Goal: Task Accomplishment & Management: Manage account settings

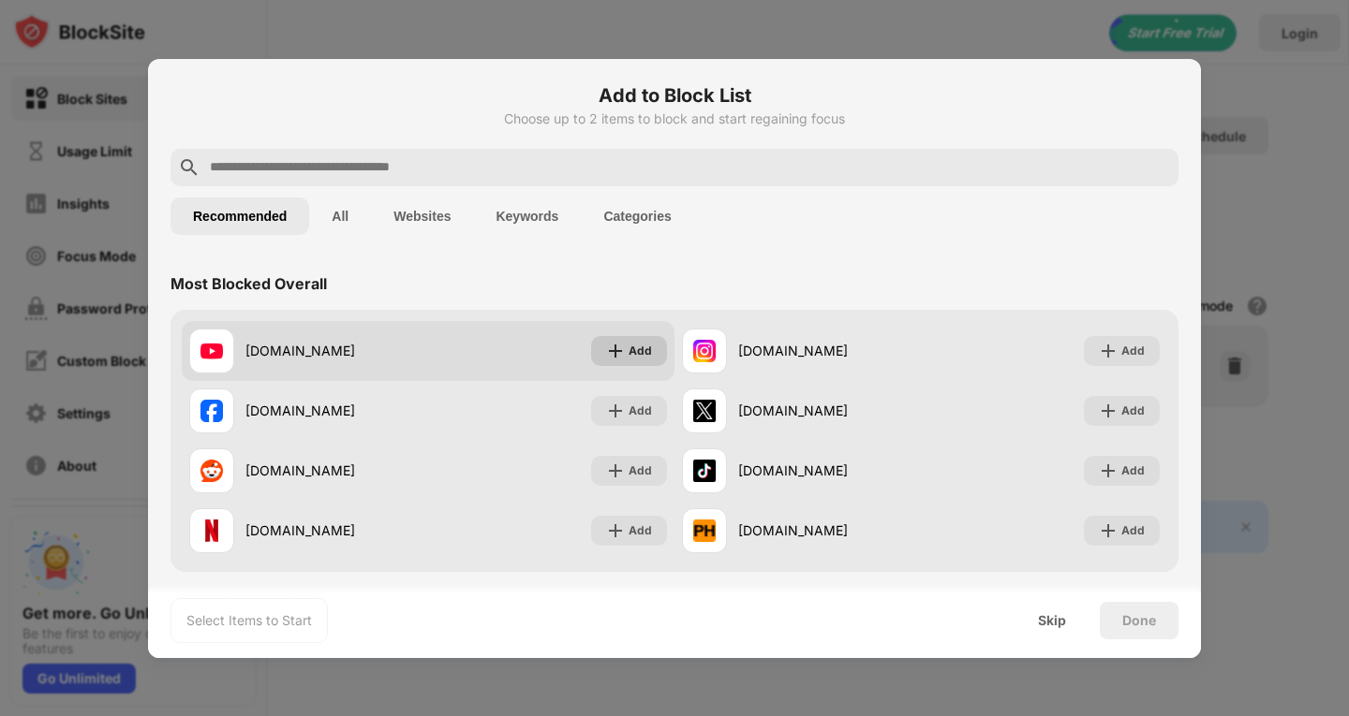
drag, startPoint x: 0, startPoint y: 0, endPoint x: 607, endPoint y: 347, distance: 698.9
click at [607, 347] on img at bounding box center [615, 351] width 19 height 19
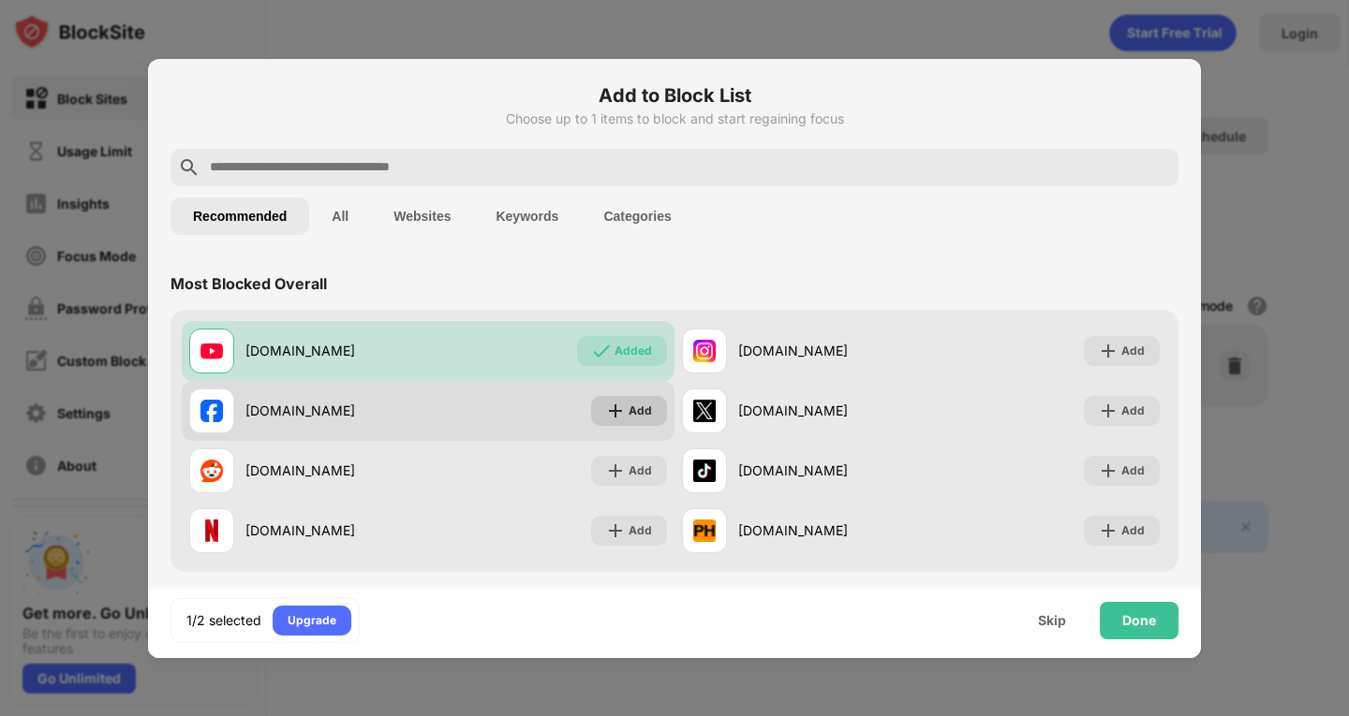
click at [639, 410] on div "Add" at bounding box center [639, 411] width 23 height 19
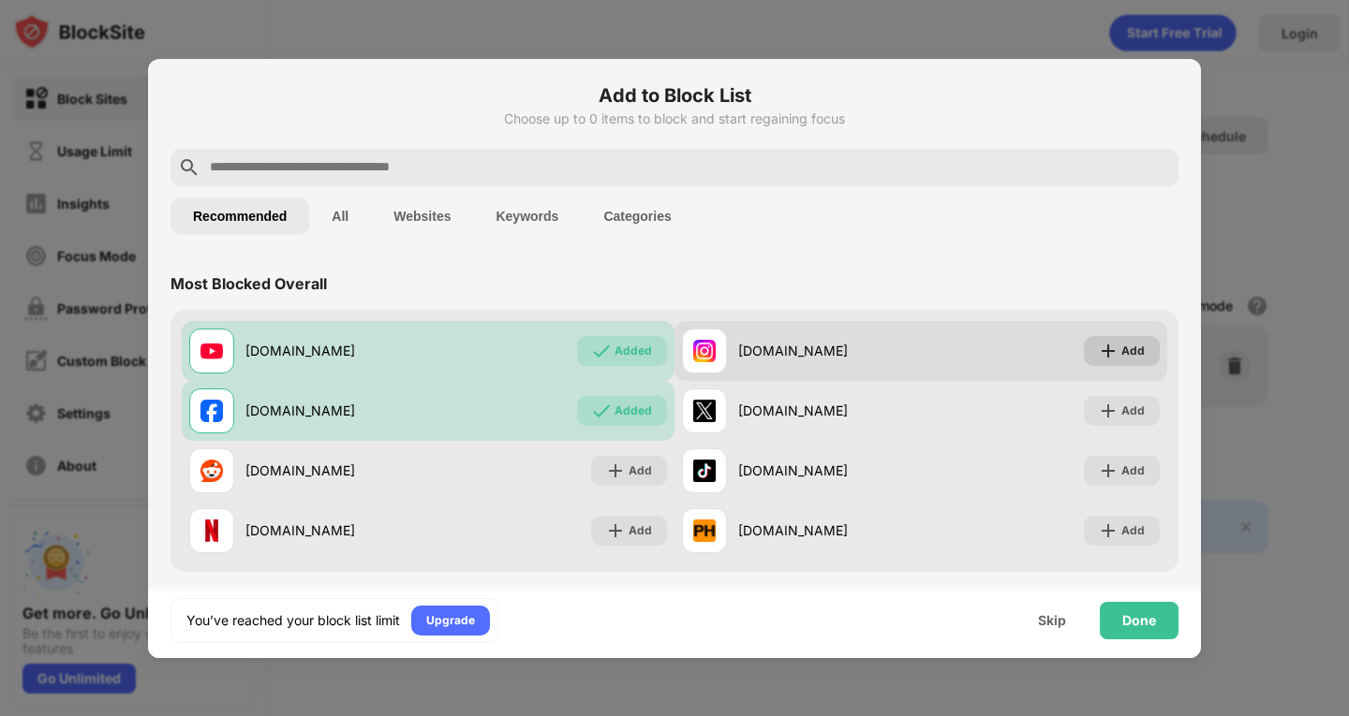
click at [1099, 357] on img at bounding box center [1108, 351] width 19 height 19
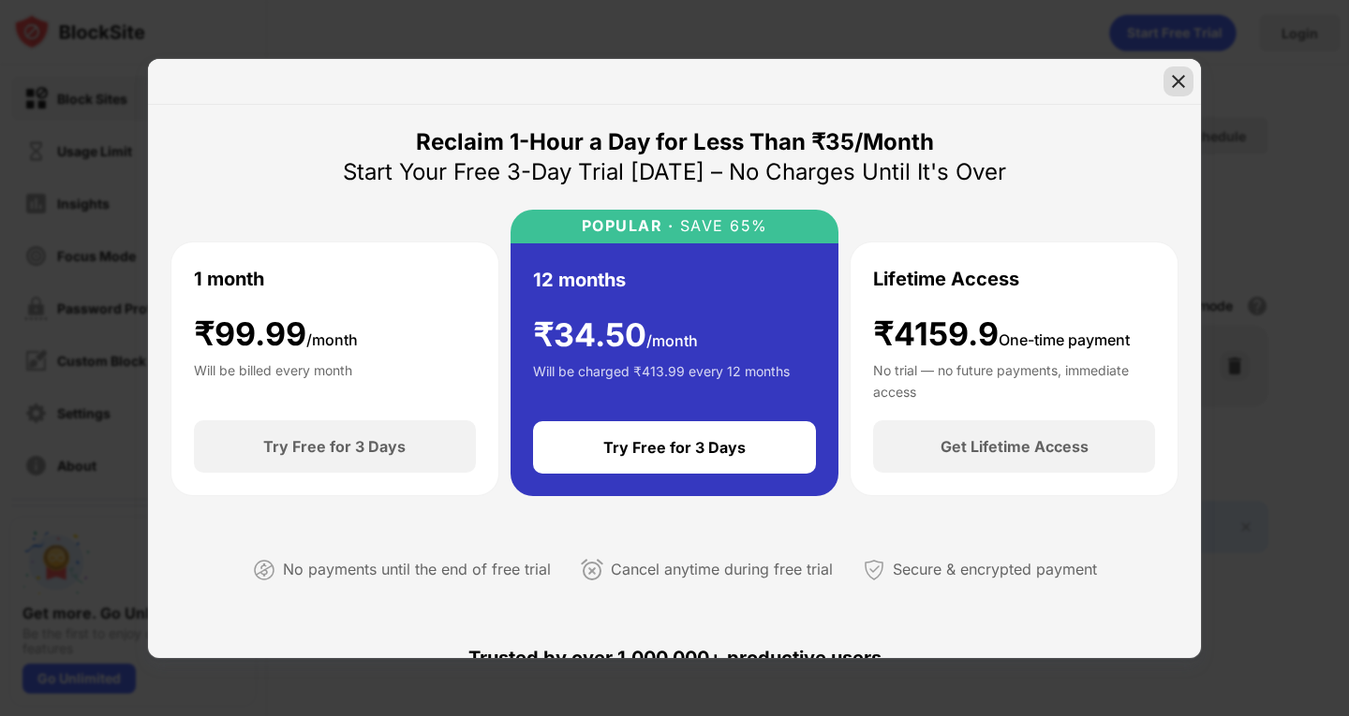
drag, startPoint x: 1176, startPoint y: 70, endPoint x: 1135, endPoint y: 77, distance: 41.7
click at [1175, 70] on div at bounding box center [1178, 81] width 30 height 30
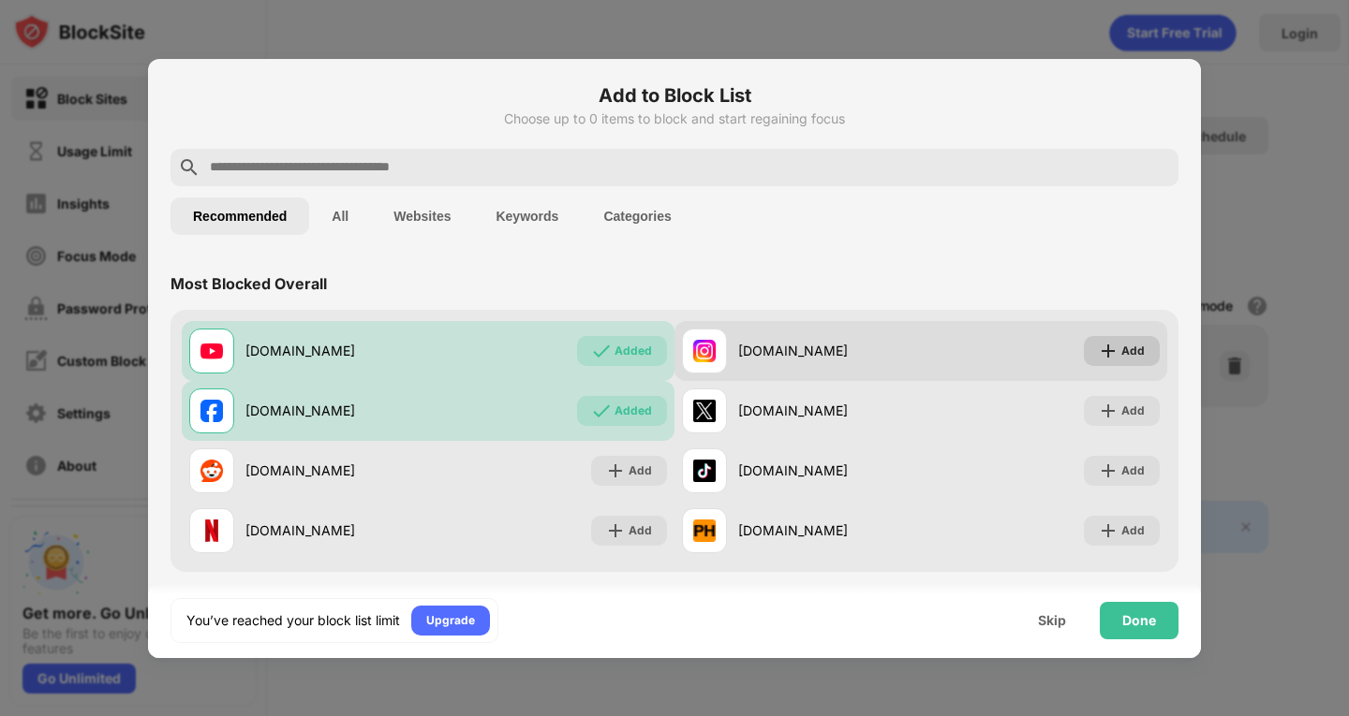
click at [1099, 348] on img at bounding box center [1108, 351] width 19 height 19
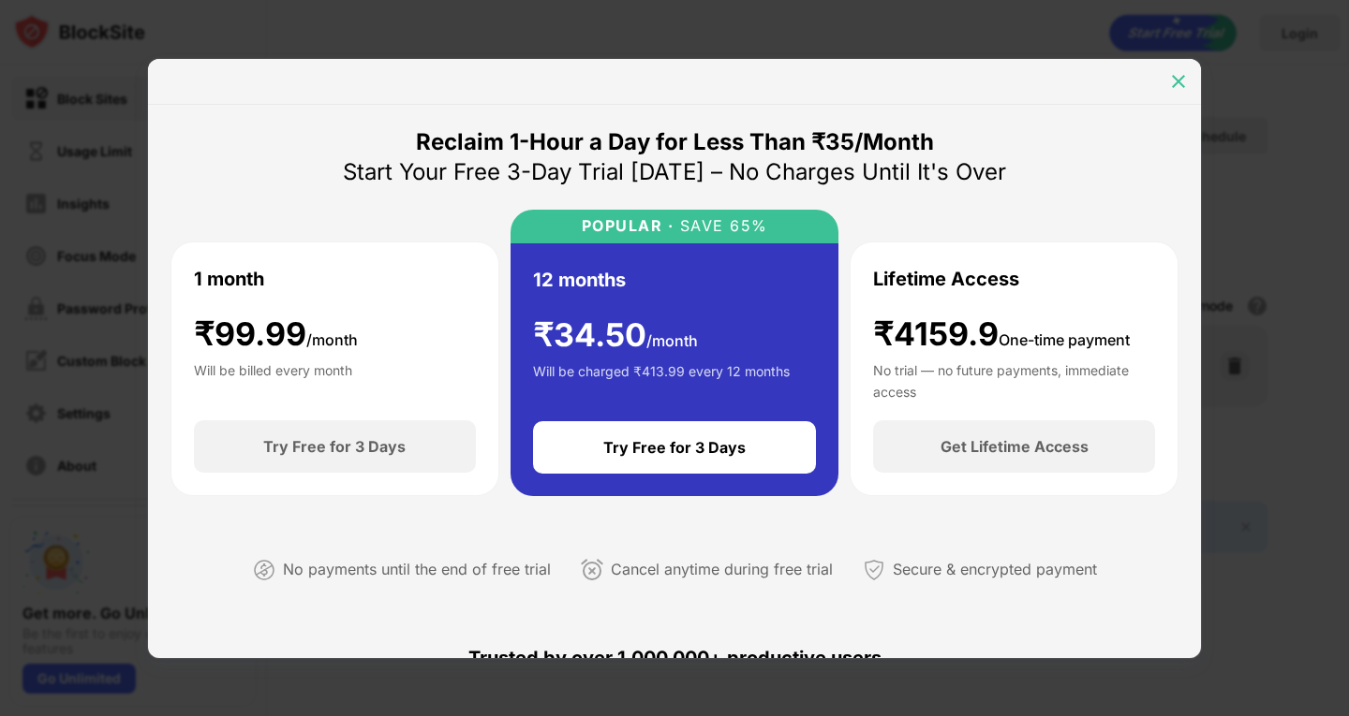
click at [1169, 84] on div at bounding box center [1178, 81] width 30 height 30
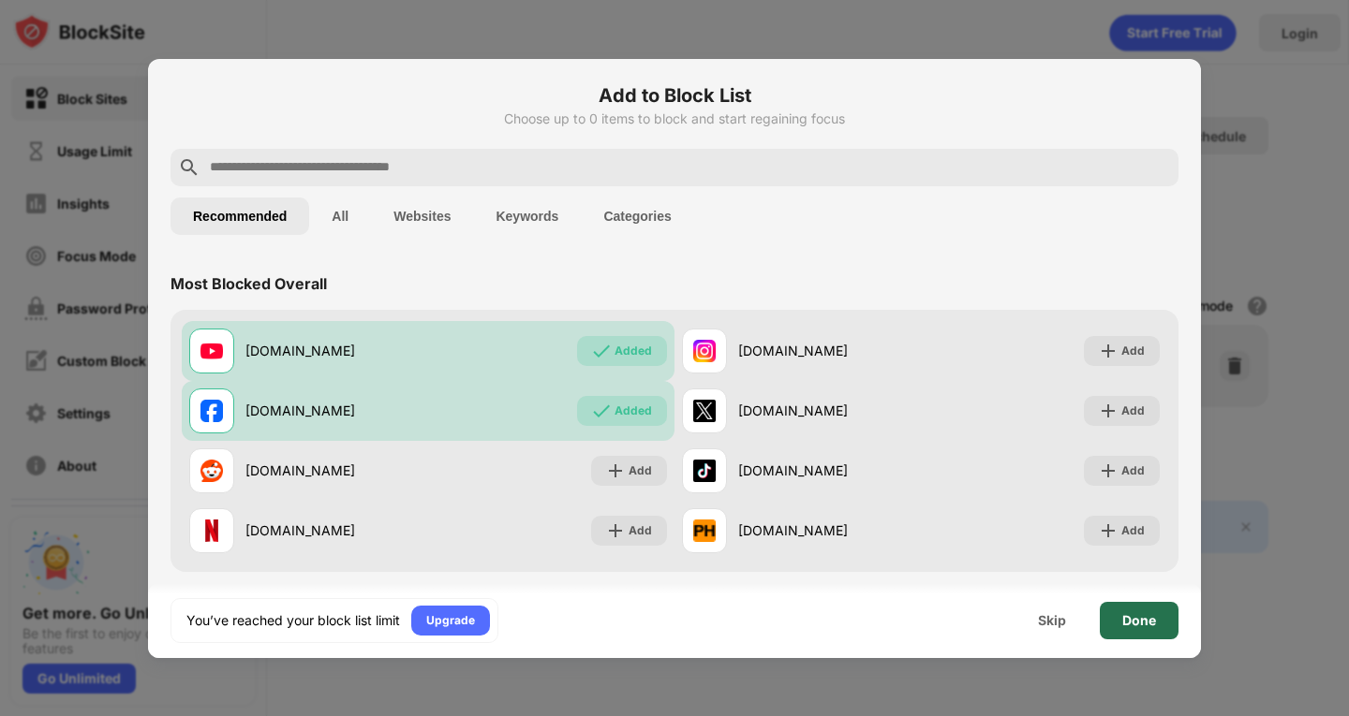
click at [1130, 626] on div "Done" at bounding box center [1139, 620] width 34 height 15
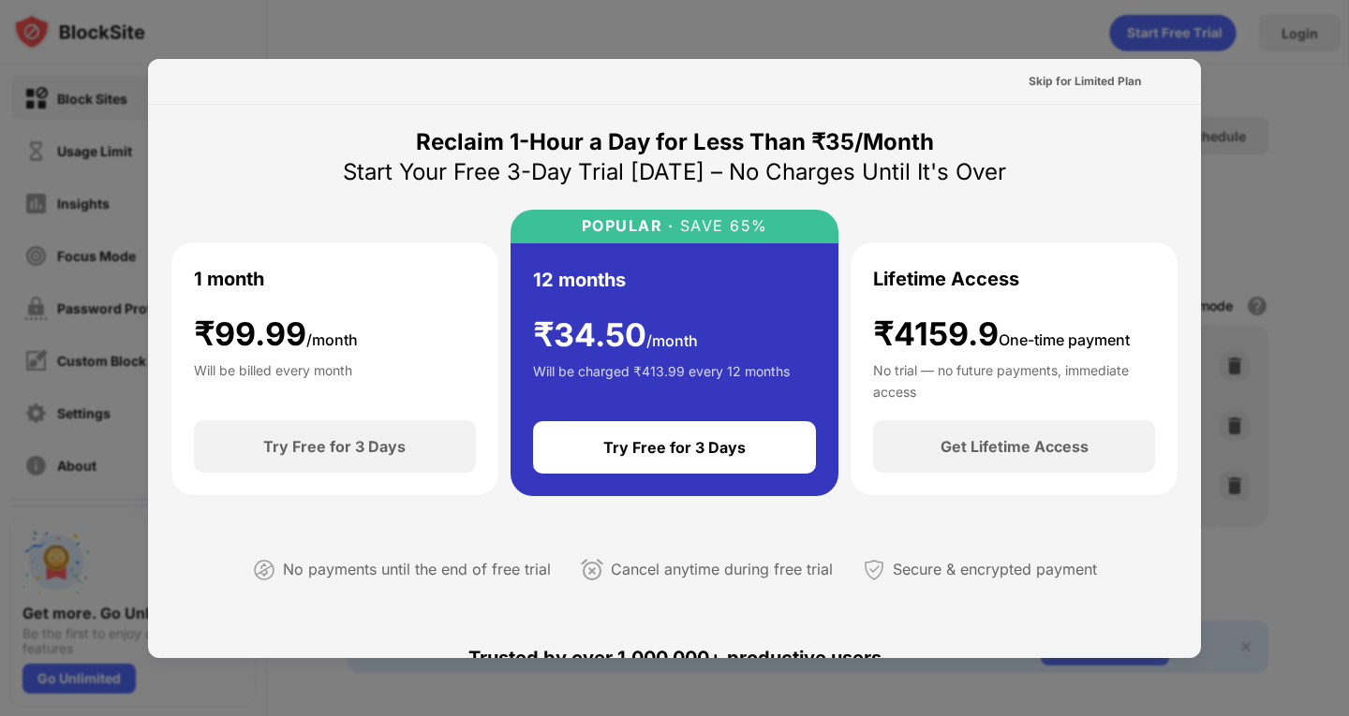
click at [236, 201] on div "Reclaim 1-Hour a Day for Less Than ₹35/Month Start Your Free 3-Day Trial [DATE]…" at bounding box center [674, 370] width 1008 height 487
click at [1056, 76] on div "Skip for Limited Plan" at bounding box center [1084, 81] width 112 height 19
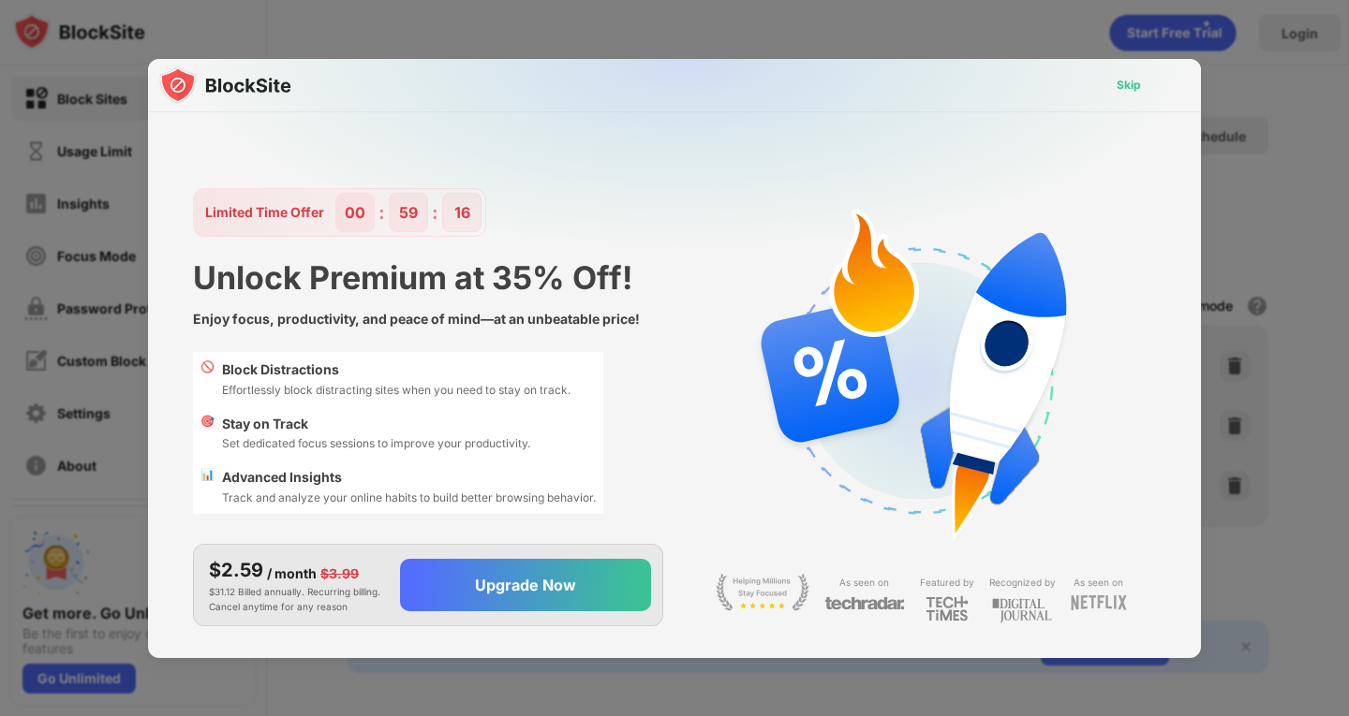
click at [1121, 92] on div "Skip" at bounding box center [1128, 85] width 24 height 19
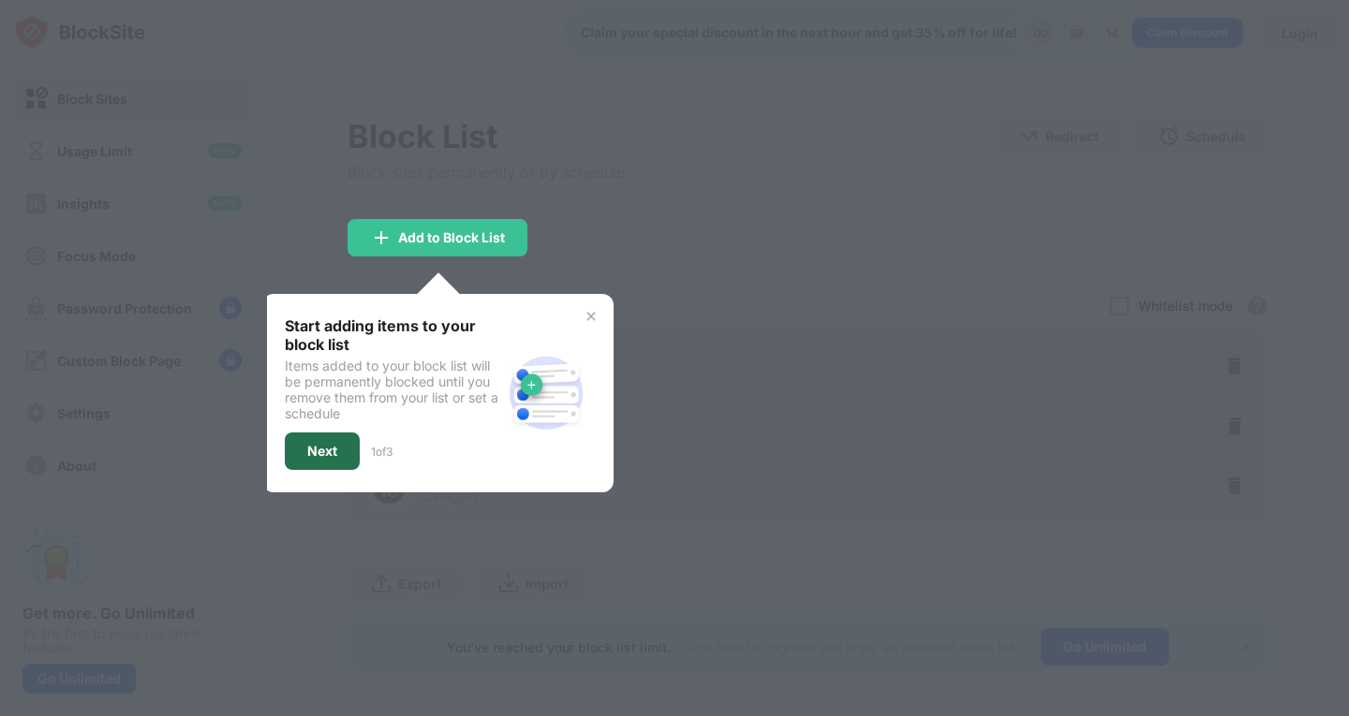
click at [302, 450] on div "Next" at bounding box center [322, 451] width 75 height 37
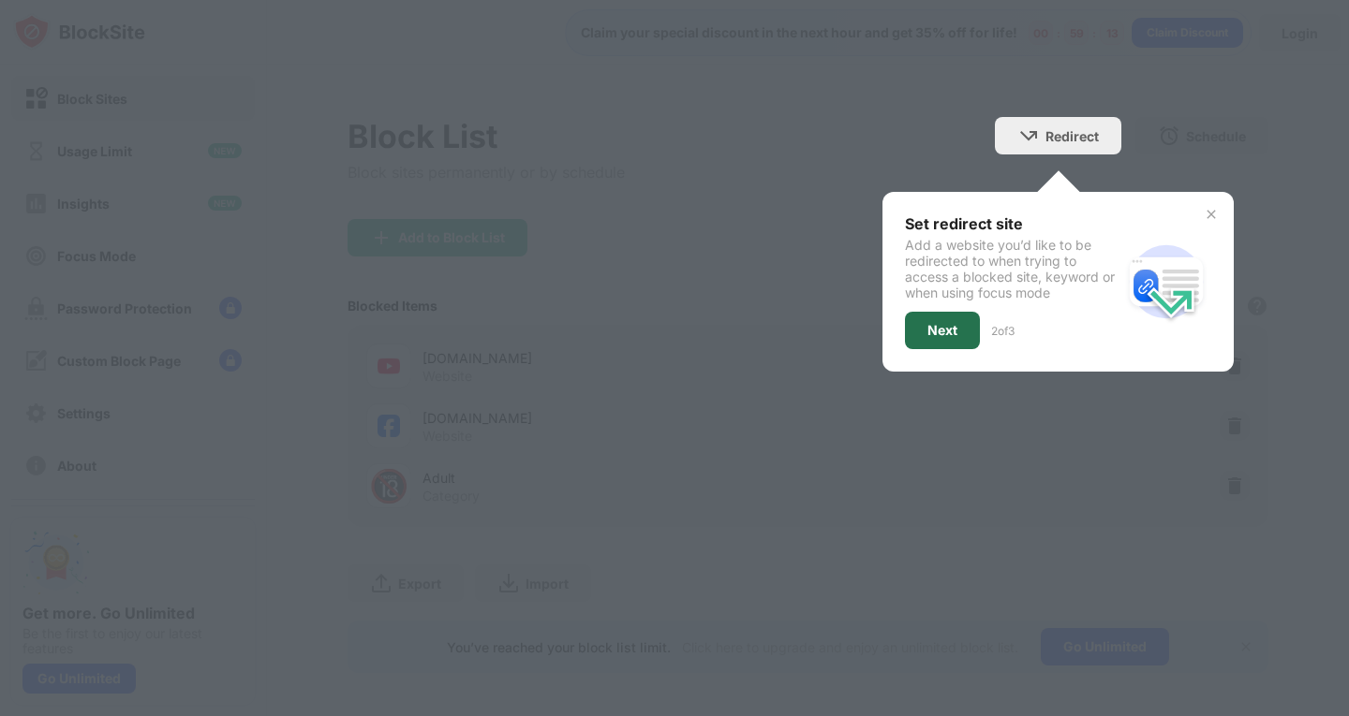
click at [935, 319] on div "Next" at bounding box center [942, 330] width 75 height 37
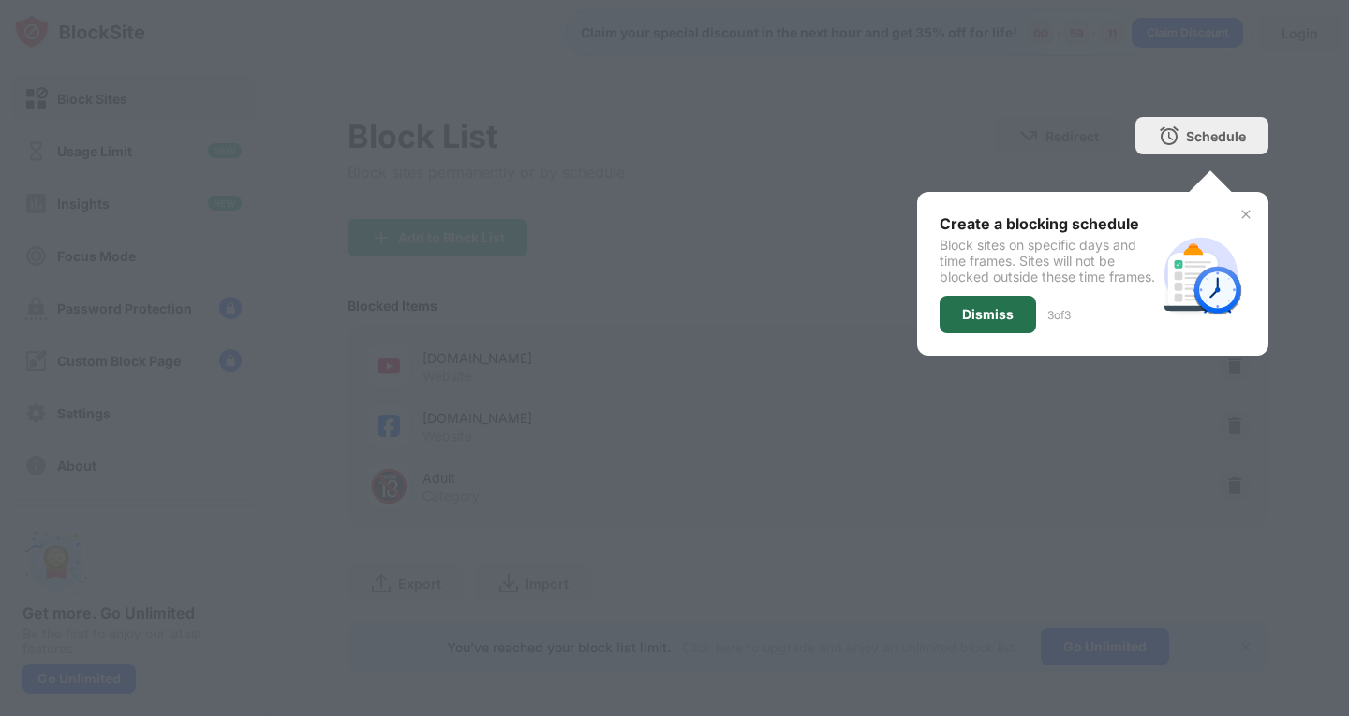
click at [940, 333] on div "Dismiss" at bounding box center [987, 314] width 96 height 37
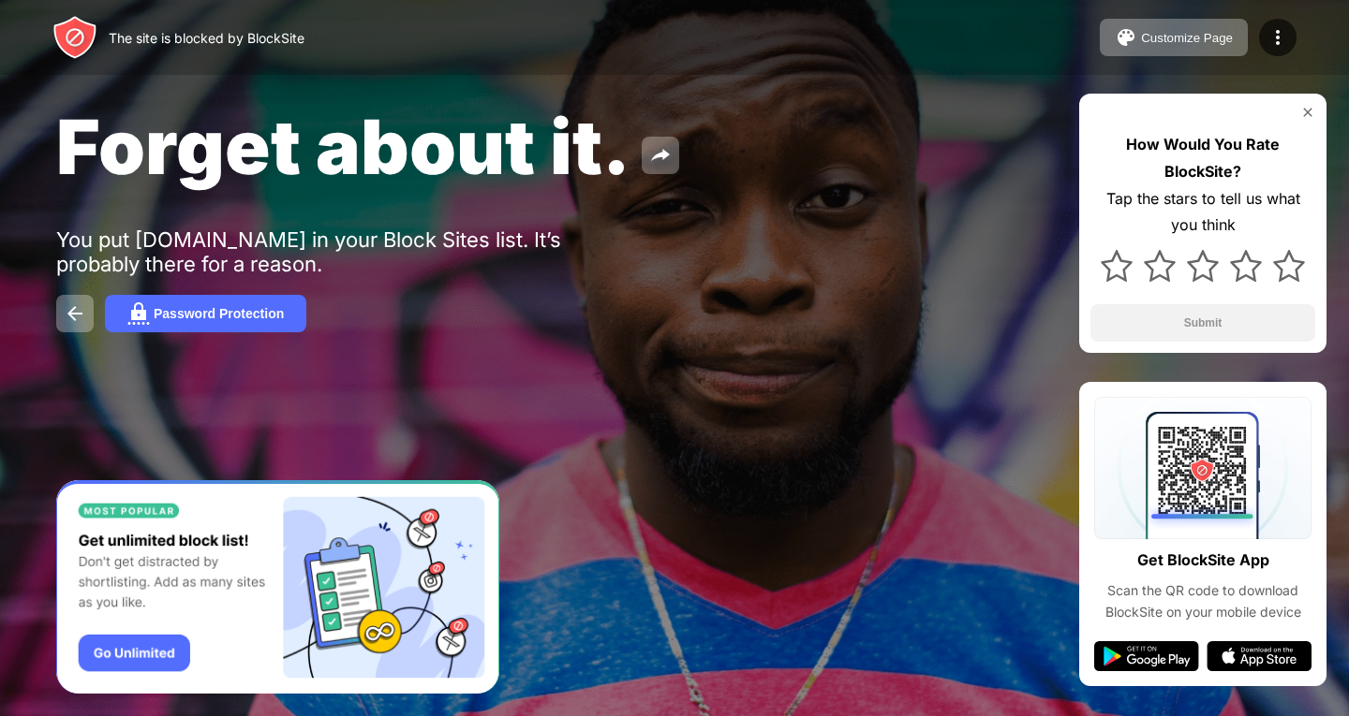
click at [1305, 119] on img at bounding box center [1307, 112] width 15 height 15
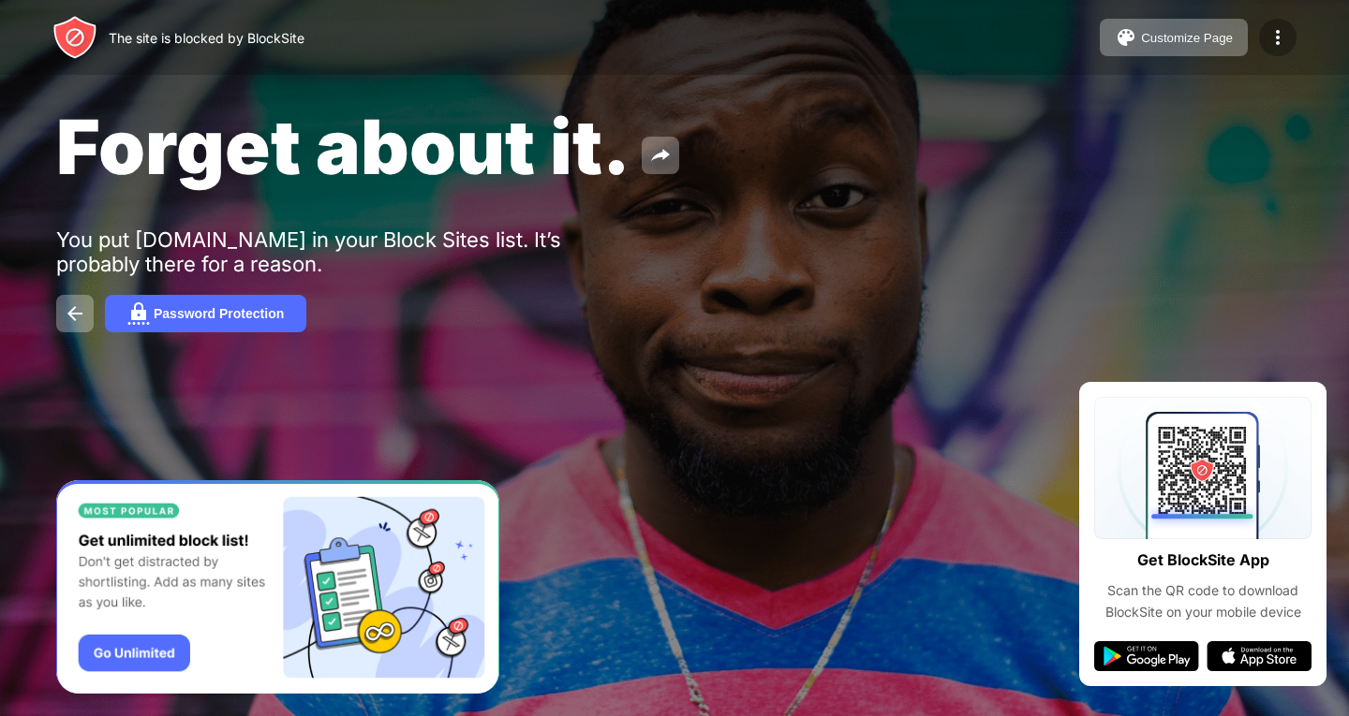
click at [1282, 41] on img at bounding box center [1277, 37] width 22 height 22
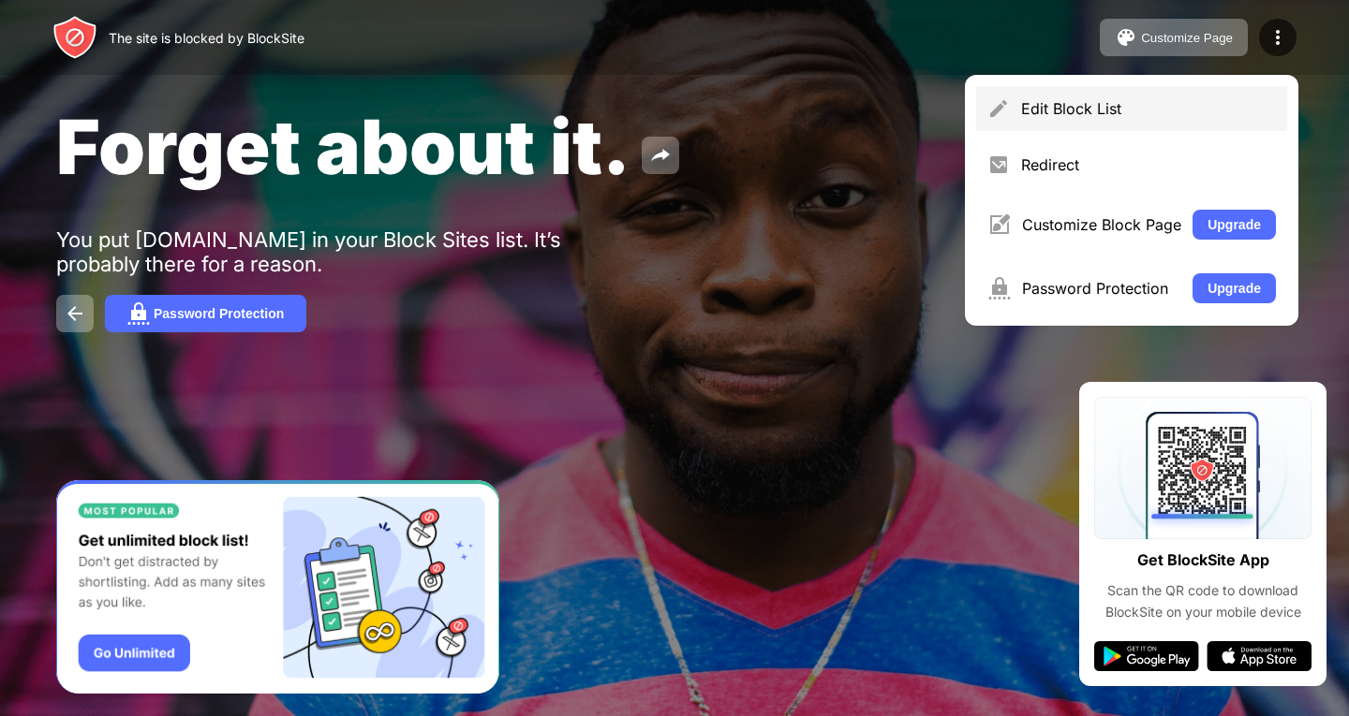
click at [1031, 102] on div "Edit Block List" at bounding box center [1148, 108] width 255 height 19
